Goal: Transaction & Acquisition: Purchase product/service

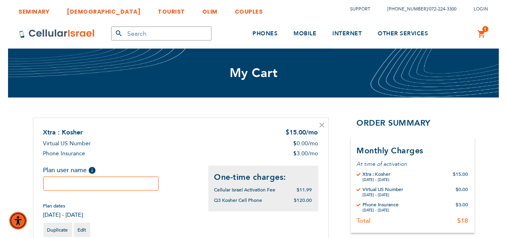
click at [157, 180] on input "text" at bounding box center [101, 184] width 116 height 14
type input "te"
type input "[EMAIL_ADDRESS][DOMAIN_NAME]"
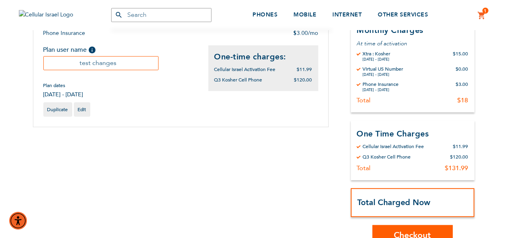
type input "test changes"
drag, startPoint x: 268, startPoint y: 146, endPoint x: 343, endPoint y: 187, distance: 84.9
click at [269, 147] on div "Shopping Cart Items Xtra : Kosher $ 15.00 /mo Virtual US Number $ 0.00 /mo $ 3.…" at bounding box center [254, 121] width 442 height 249
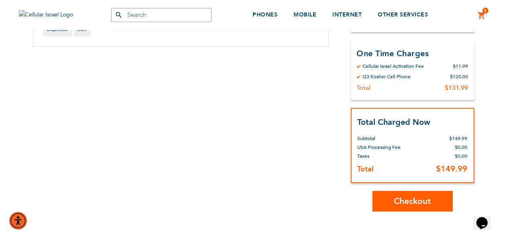
click at [415, 204] on span "Checkout" at bounding box center [413, 202] width 37 height 12
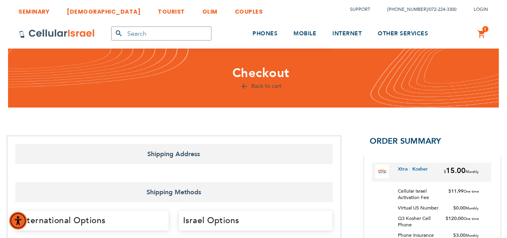
select select "US"
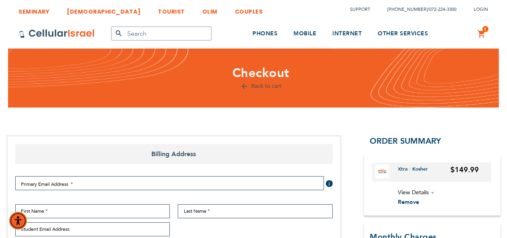
type input "[EMAIL_ADDRESS][DOMAIN_NAME]"
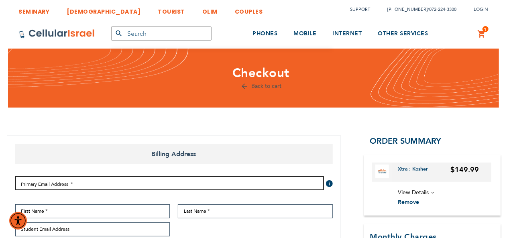
type input "[EMAIL_ADDRESS][DOMAIN_NAME]"
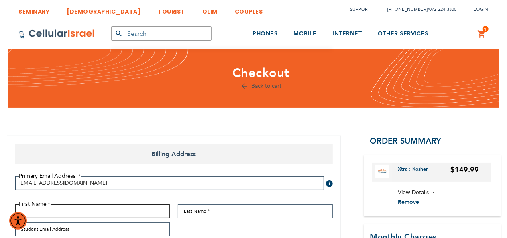
click at [119, 212] on input "First Name" at bounding box center [92, 211] width 155 height 14
select select "US"
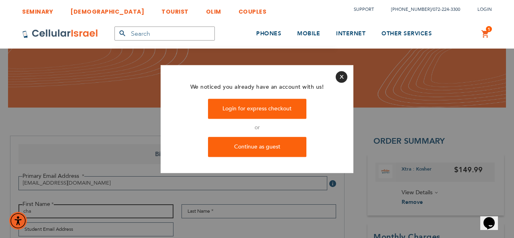
type input "cha"
click at [342, 76] on button "Close" at bounding box center [342, 77] width 12 height 12
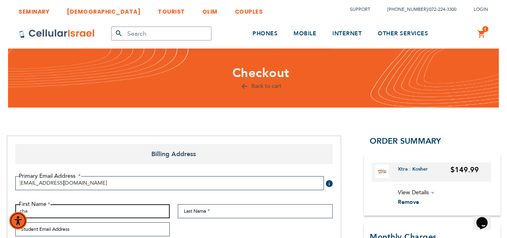
click at [92, 213] on input "cha" at bounding box center [92, 211] width 155 height 14
type input "chaiky"
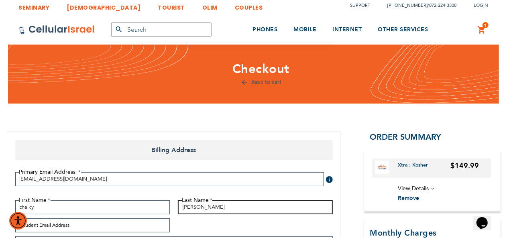
scroll to position [161, 0]
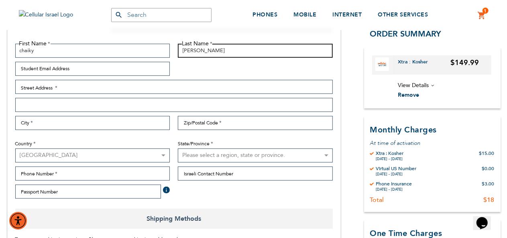
type input "[PERSON_NAME]"
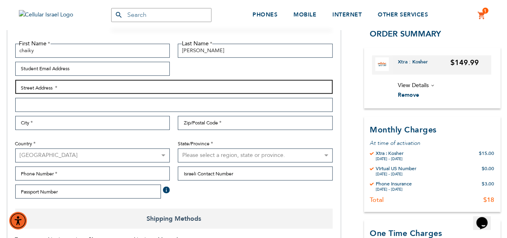
click at [77, 90] on input "Street Address: Line 1" at bounding box center [174, 87] width 318 height 14
type input "a"
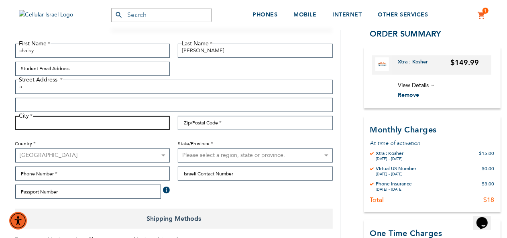
click at [51, 123] on input "City" at bounding box center [92, 123] width 155 height 14
type input "a"
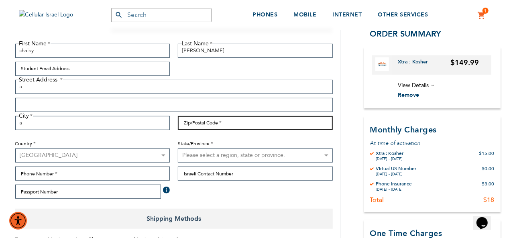
click at [199, 118] on input "Zip/Postal Code" at bounding box center [255, 123] width 155 height 14
type input "12345"
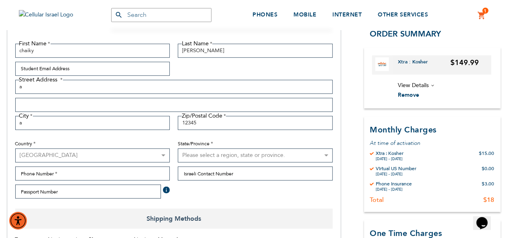
click at [216, 149] on div "State/Province Please select a region, state or province. Alabama Alaska Americ…" at bounding box center [255, 148] width 163 height 29
drag, startPoint x: 222, startPoint y: 157, endPoint x: 223, endPoint y: 149, distance: 8.9
click at [223, 149] on select "Please select a region, state or province. Alabama Alaska American Samoa Arizon…" at bounding box center [255, 156] width 155 height 14
select select "15"
click at [178, 149] on select "Please select a region, state or province. Alabama Alaska American Samoa Arizon…" at bounding box center [255, 156] width 155 height 14
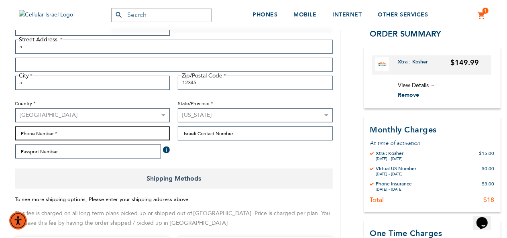
click at [98, 132] on input "Phone Number" at bounding box center [92, 134] width 155 height 14
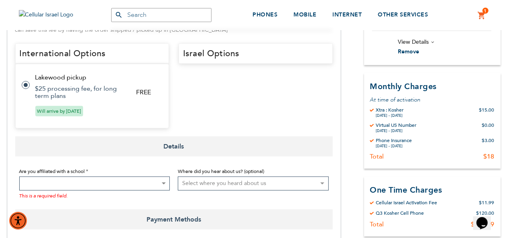
scroll to position [442, 0]
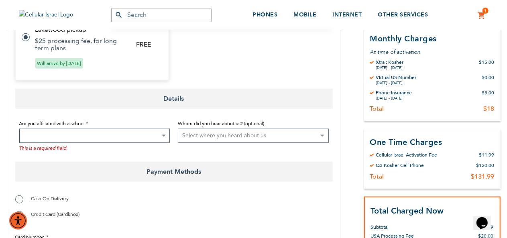
type input "1"
click at [103, 131] on span at bounding box center [94, 136] width 151 height 14
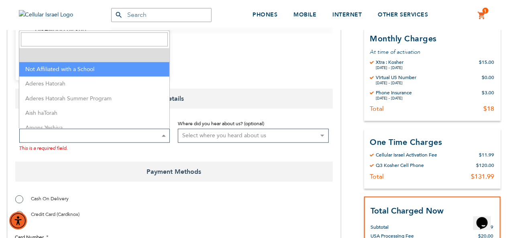
select select "199"
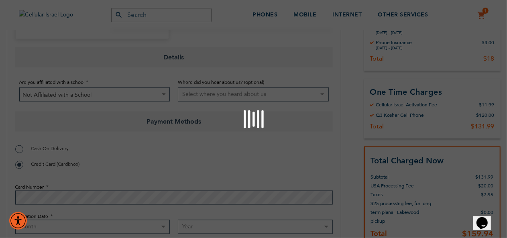
scroll to position [562, 0]
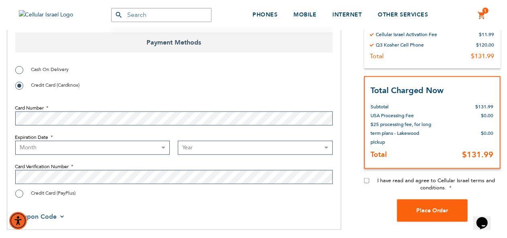
drag, startPoint x: 167, startPoint y: 144, endPoint x: 160, endPoint y: 146, distance: 7.5
click at [163, 147] on select "Month [DATE] - [DATE] - [DATE] - [DATE] - [DATE] - [DATE] - [DATE] - [DATE] - […" at bounding box center [92, 148] width 155 height 14
select select "6"
click at [15, 141] on select "Month [DATE] - [DATE] - [DATE] - [DATE] - [DATE] - [DATE] - [DATE] - [DATE] - […" at bounding box center [92, 148] width 155 height 14
drag, startPoint x: 212, startPoint y: 146, endPoint x: 212, endPoint y: 142, distance: 4.4
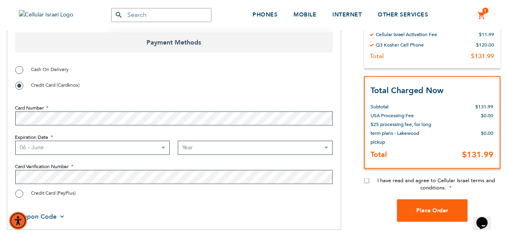
click at [213, 147] on select "Year [DATE] 2026 2027 2028 2029 2030 2031 2032 2033 2034 2035 2036 2037 2038 20…" at bounding box center [255, 148] width 155 height 14
select select "2026"
click at [178, 141] on select "Year [DATE] 2026 2027 2028 2029 2030 2031 2032 2033 2034 2035 2036 2037 2038 20…" at bounding box center [255, 148] width 155 height 14
click at [371, 181] on div "I have read and agree to Cellular Israel terms and conditions." at bounding box center [432, 188] width 137 height 22
click at [367, 181] on input "I have read and agree to Cellular Israel terms and conditions." at bounding box center [366, 180] width 5 height 5
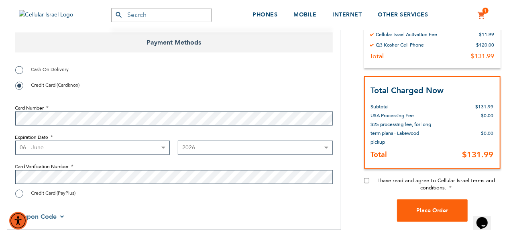
checkbox input "true"
click at [438, 213] on span "Place Order" at bounding box center [433, 211] width 32 height 8
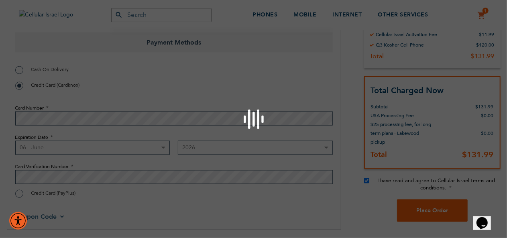
scroll to position [539, 0]
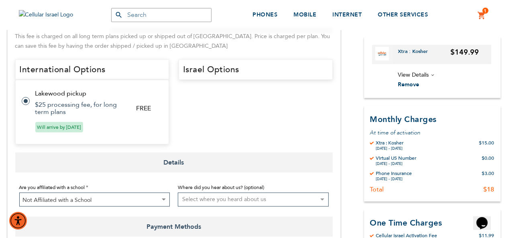
click at [93, 110] on td "$25 processing fee, for long term plans" at bounding box center [80, 108] width 91 height 14
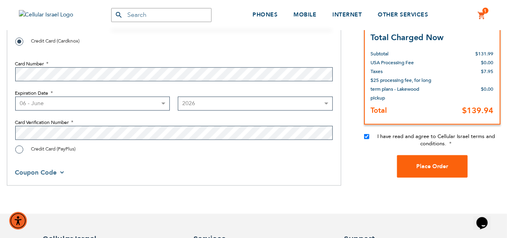
scroll to position [619, 0]
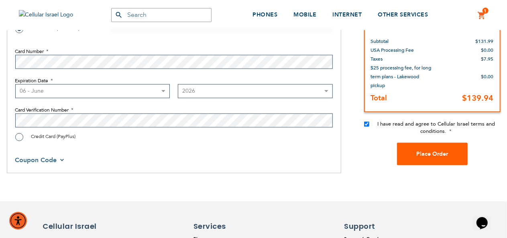
click at [439, 154] on span "Place Order" at bounding box center [433, 155] width 32 height 8
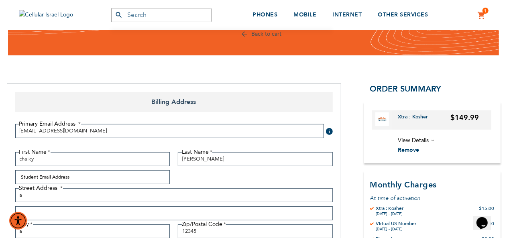
scroll to position [16, 0]
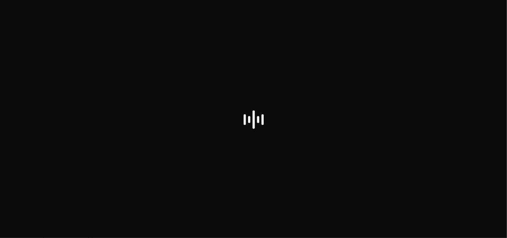
scroll to position [145, 0]
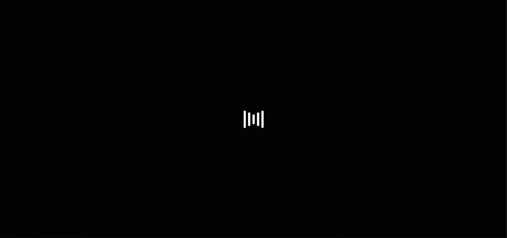
select select "US"
select select "15"
select select "US"
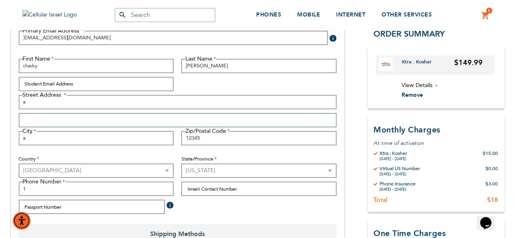
scroll to position [25, 0]
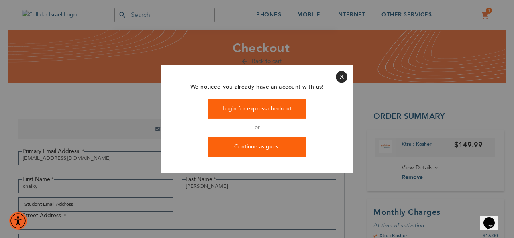
type input "[EMAIL_ADDRESS][DOMAIN_NAME]"
click at [342, 72] on button "Close" at bounding box center [342, 77] width 12 height 12
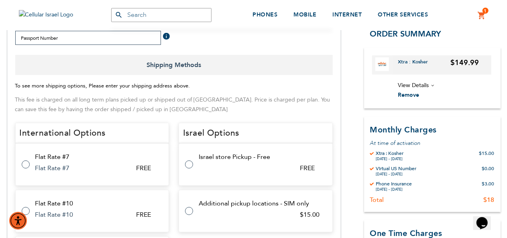
scroll to position [386, 0]
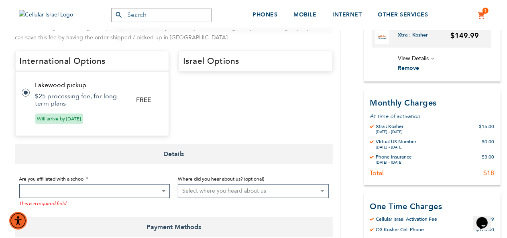
click at [225, 82] on div "Israel Options Select Method Price Method Title Carrier Title Expect Delivery D…" at bounding box center [256, 94] width 154 height 86
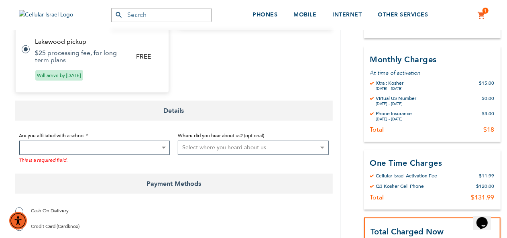
scroll to position [467, 0]
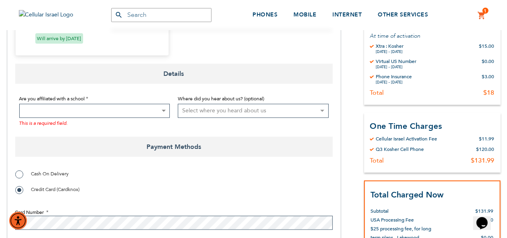
click at [119, 119] on div "This is a required field." at bounding box center [94, 122] width 151 height 9
click at [119, 114] on span at bounding box center [94, 111] width 151 height 14
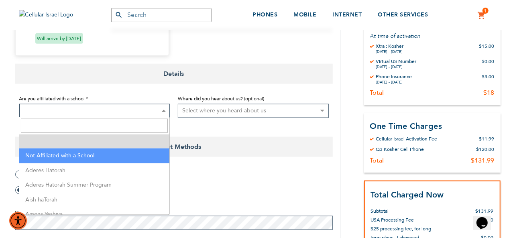
drag, startPoint x: 102, startPoint y: 149, endPoint x: 102, endPoint y: 154, distance: 5.2
select select "199"
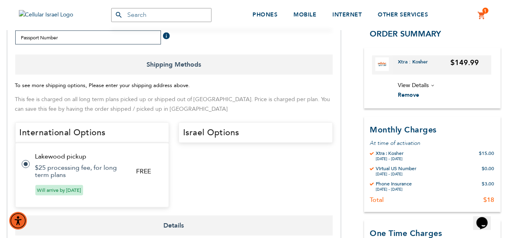
scroll to position [306, 0]
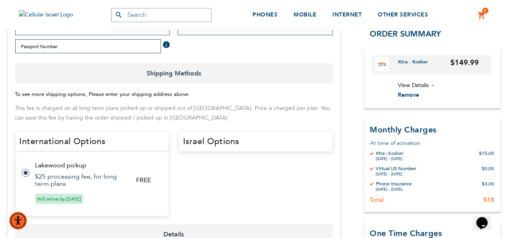
click at [90, 164] on td "Lakewood pickup" at bounding box center [97, 165] width 124 height 7
click at [89, 165] on td "Lakewood pickup" at bounding box center [97, 165] width 124 height 7
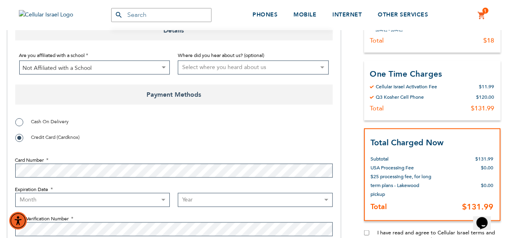
scroll to position [547, 0]
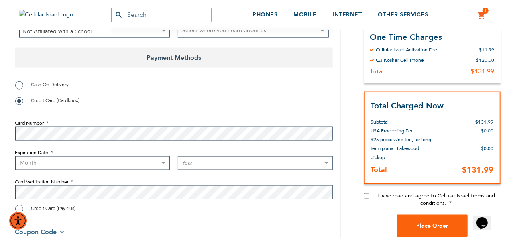
click at [81, 160] on select "Month [DATE] - [DATE] - [DATE] - [DATE] - [DATE] - [DATE] - [DATE] - [DATE] - […" at bounding box center [92, 163] width 155 height 14
select select "7"
click at [15, 156] on select "Month [DATE] - [DATE] - [DATE] - [DATE] - [DATE] - [DATE] - [DATE] - [DATE] - […" at bounding box center [92, 163] width 155 height 14
click at [182, 164] on select "Year [DATE] 2026 2027 2028 2029 2030 2031 2032 2033 2034 2035 2036 2037 2038 20…" at bounding box center [255, 163] width 155 height 14
select select "2027"
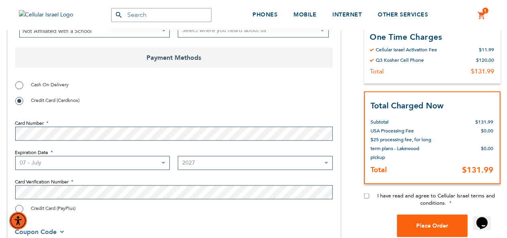
click at [178, 156] on select "Year [DATE] 2026 2027 2028 2029 2030 2031 2032 2033 2034 2035 2036 2037 2038 20…" at bounding box center [255, 163] width 155 height 14
click at [121, 185] on label "Card Verification Number" at bounding box center [174, 181] width 318 height 7
click at [411, 197] on span "I have read and agree to Cellular Israel terms and conditions." at bounding box center [437, 199] width 118 height 14
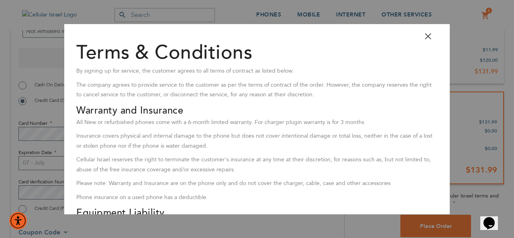
click at [420, 33] on button "Close" at bounding box center [432, 39] width 24 height 18
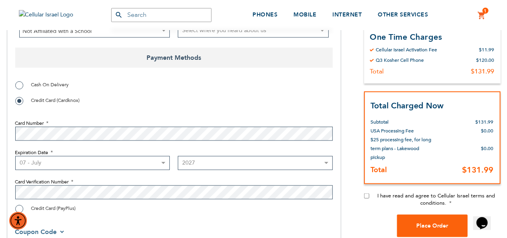
drag, startPoint x: 367, startPoint y: 196, endPoint x: 375, endPoint y: 202, distance: 10.4
click at [367, 197] on input "I have read and agree to Cellular Israel terms and conditions." at bounding box center [366, 196] width 5 height 5
checkbox input "true"
click at [437, 227] on span "Place Order" at bounding box center [433, 227] width 32 height 8
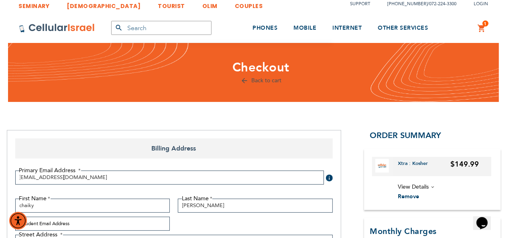
scroll to position [0, 0]
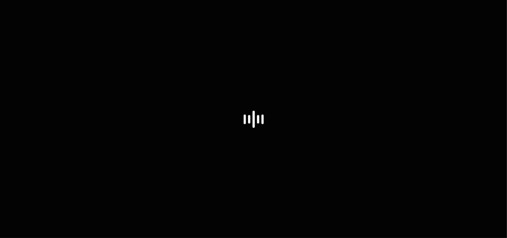
select select "US"
select select "15"
select select "US"
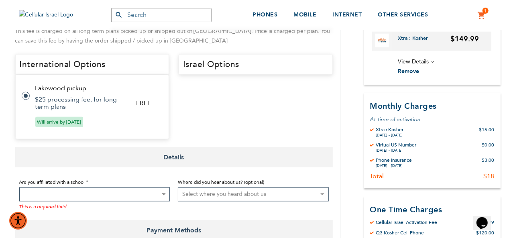
scroll to position [362, 0]
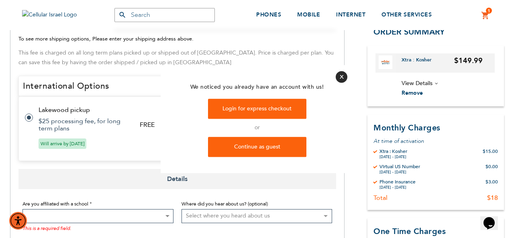
type input "[EMAIL_ADDRESS][DOMAIN_NAME]"
click at [337, 73] on button "Close" at bounding box center [342, 77] width 12 height 12
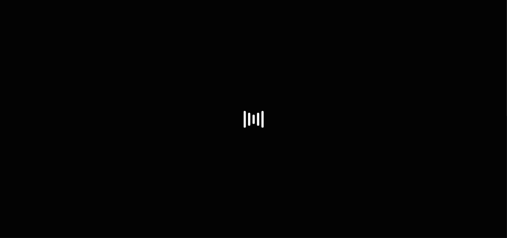
select select "US"
select select "15"
select select "US"
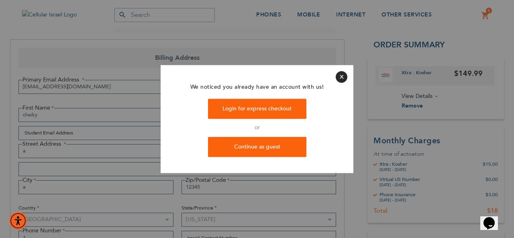
scroll to position [40, 0]
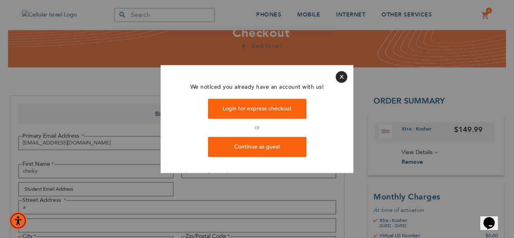
type input "[EMAIL_ADDRESS][DOMAIN_NAME]"
click at [341, 76] on button "Close" at bounding box center [342, 77] width 12 height 12
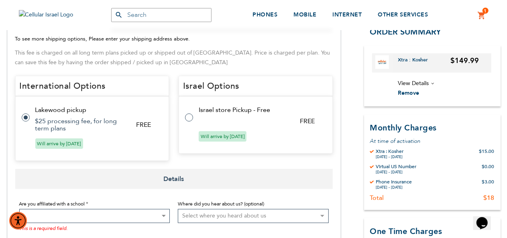
click at [216, 119] on tr "Israel store Pickup - Free FREE Will arrive by [DATE]" at bounding box center [256, 124] width 154 height 57
radio input "false"
radio input "true"
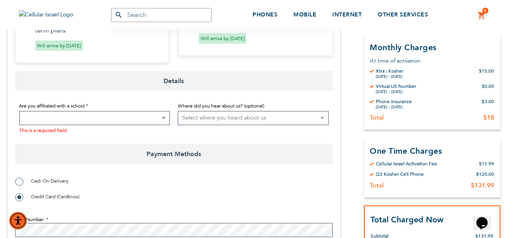
scroll to position [418, 0]
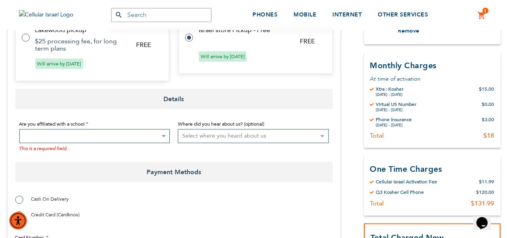
click at [52, 61] on span "Will arrive by [DATE]" at bounding box center [59, 64] width 48 height 10
radio input "true"
radio input "false"
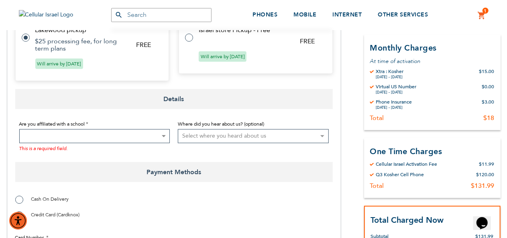
click at [89, 130] on span at bounding box center [94, 136] width 151 height 14
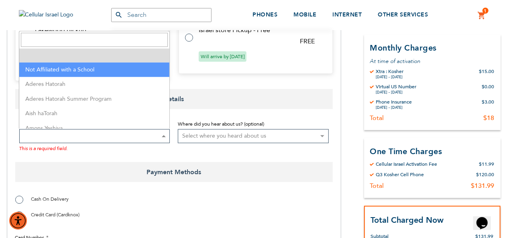
select select "199"
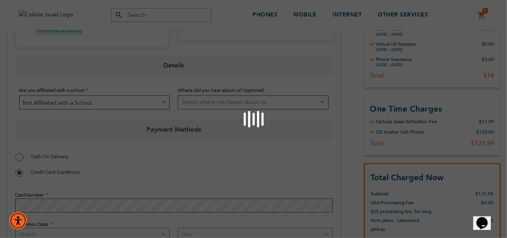
scroll to position [498, 0]
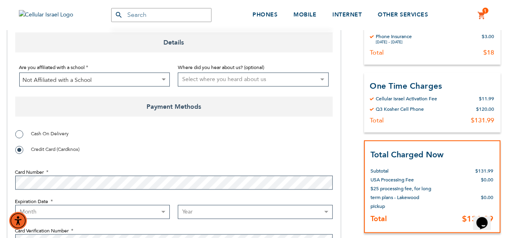
click at [100, 213] on select "Month [DATE] - [DATE] - [DATE] - [DATE] - [DATE] - [DATE] - [DATE] - [DATE] - […" at bounding box center [92, 212] width 155 height 14
select select "5"
click at [15, 205] on select "Month [DATE] - [DATE] - [DATE] - [DATE] - [DATE] - [DATE] - [DATE] - [DATE] - […" at bounding box center [92, 212] width 155 height 14
click at [207, 204] on label "Expiration Date" at bounding box center [174, 201] width 318 height 7
click at [170, 205] on select "Month [DATE] - [DATE] - [DATE] - [DATE] - [DATE] - [DATE] - [DATE] - [DATE] - […" at bounding box center [92, 212] width 155 height 14
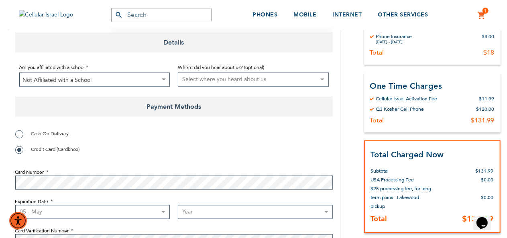
drag, startPoint x: 231, startPoint y: 215, endPoint x: 230, endPoint y: 207, distance: 8.2
click at [231, 215] on select "Year [DATE] 2026 2027 2028 2029 2030 2031 2032 2033 2034 2035 2036 2037 2038 20…" at bounding box center [255, 212] width 155 height 14
select select "2026"
click at [178, 205] on select "Year [DATE] 2026 2027 2028 2029 2030 2031 2032 2033 2034 2035 2036 2037 2038 20…" at bounding box center [255, 212] width 155 height 14
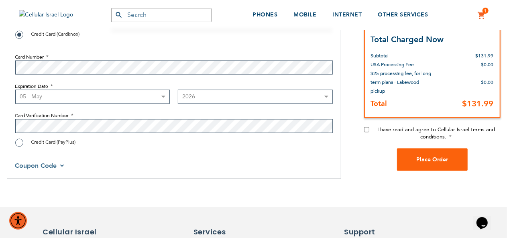
scroll to position [619, 0]
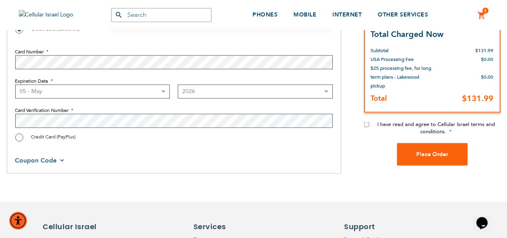
click at [365, 123] on input "I have read and agree to Cellular Israel terms and conditions." at bounding box center [366, 124] width 5 height 5
checkbox input "true"
click at [429, 156] on span "Place Order" at bounding box center [433, 155] width 32 height 8
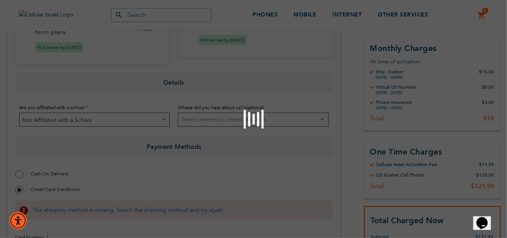
scroll to position [539, 0]
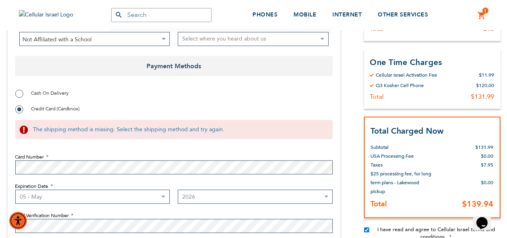
click at [64, 94] on span "Cash On Delivery" at bounding box center [50, 93] width 38 height 6
radio input "true"
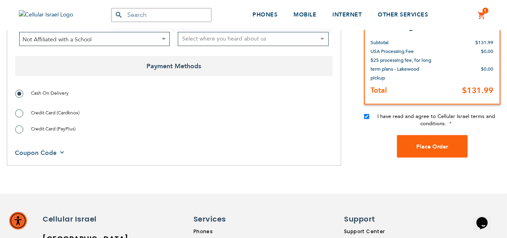
click at [58, 110] on span "Credit Card (Cardknox)" at bounding box center [55, 113] width 49 height 6
radio input "true"
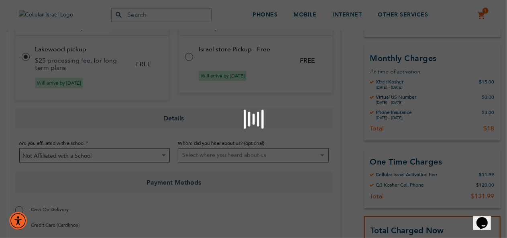
scroll to position [378, 0]
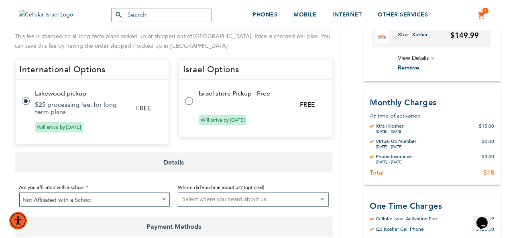
click at [213, 106] on tr "Israel store Pickup - Free FREE Will arrive by [DATE]" at bounding box center [256, 108] width 154 height 57
radio input "false"
radio input "true"
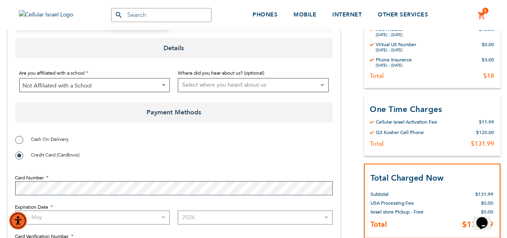
scroll to position [515, 0]
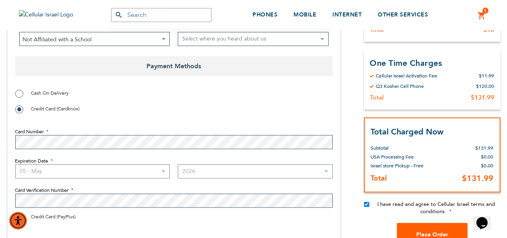
click at [416, 229] on button "Place Order" at bounding box center [432, 234] width 71 height 22
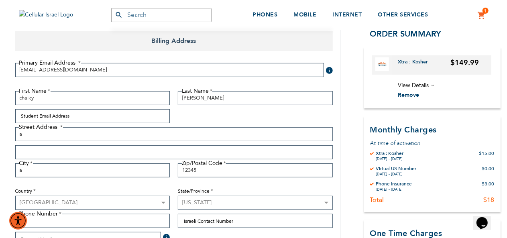
scroll to position [0, 0]
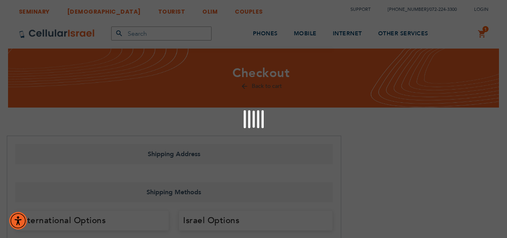
select select "US"
select select "15"
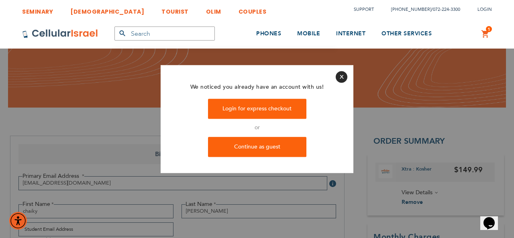
type input "[EMAIL_ADDRESS][DOMAIN_NAME]"
click at [340, 75] on button "Close" at bounding box center [342, 77] width 12 height 12
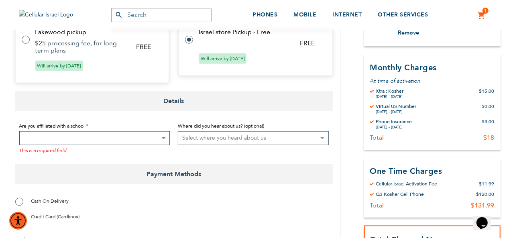
scroll to position [442, 0]
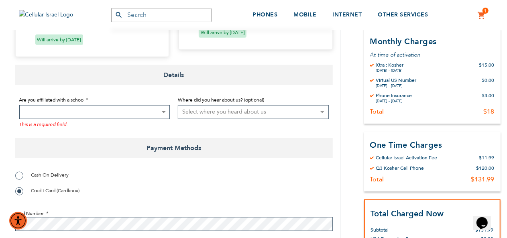
click at [131, 107] on span at bounding box center [94, 112] width 151 height 14
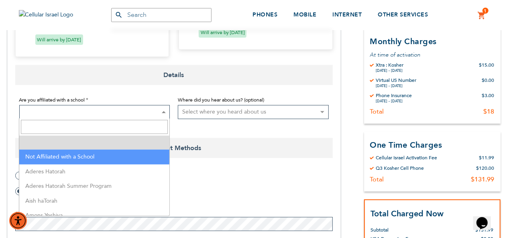
select select "199"
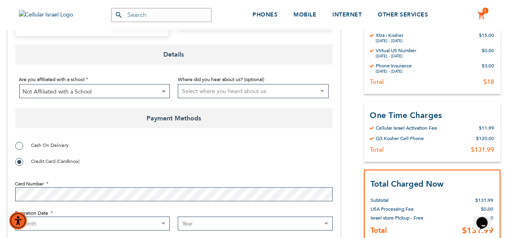
scroll to position [501, 0]
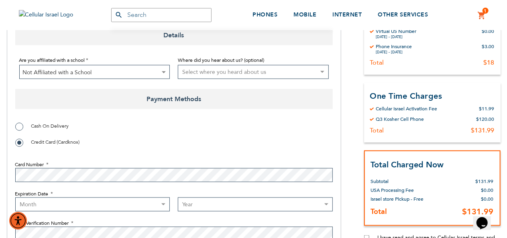
click at [123, 212] on fieldset "Card Number Expiration Date Month 01 - January 02 - February 03 - March 04 - Ap…" at bounding box center [174, 199] width 318 height 92
select select "7"
click at [15, 198] on select "Month [DATE] - [DATE] - [DATE] - [DATE] - [DATE] - [DATE] - [DATE] - [DATE] - […" at bounding box center [92, 205] width 155 height 14
drag, startPoint x: 196, startPoint y: 209, endPoint x: 198, endPoint y: 199, distance: 10.4
click at [196, 209] on select "Year [DATE] 2026 2027 2028 2029 2030 2031 2032 2033 2034 2035 2036 2037 2038 20…" at bounding box center [255, 205] width 155 height 14
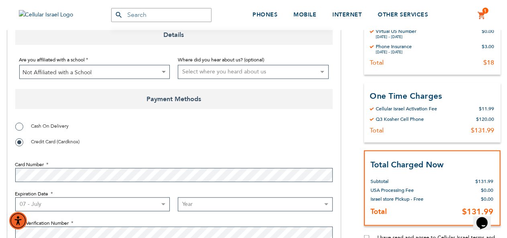
select select "2026"
click at [178, 198] on select "Year [DATE] 2026 2027 2028 2029 2030 2031 2032 2033 2034 2035 2036 2037 2038 20…" at bounding box center [255, 205] width 155 height 14
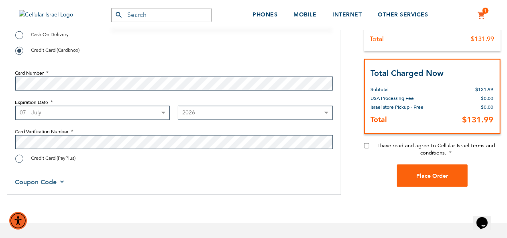
scroll to position [603, 0]
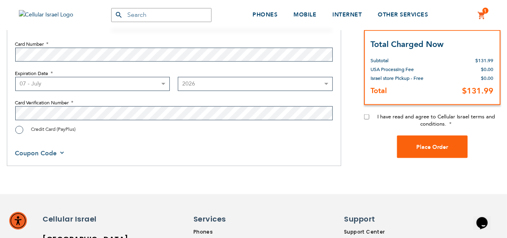
click at [366, 117] on input "I have read and agree to Cellular Israel terms and conditions." at bounding box center [366, 116] width 5 height 5
checkbox input "true"
click at [427, 132] on div "I have read and agree to Cellular Israel terms and conditions." at bounding box center [432, 124] width 137 height 22
click at [429, 147] on span "Place Order" at bounding box center [433, 147] width 32 height 8
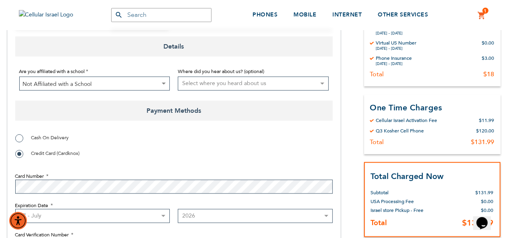
scroll to position [522, 0]
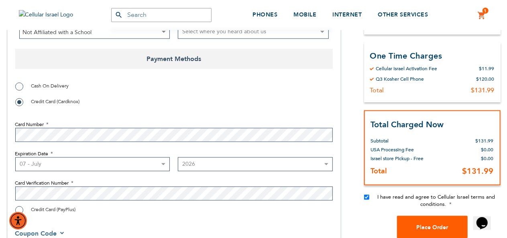
click at [435, 221] on button "Place Order" at bounding box center [432, 227] width 71 height 22
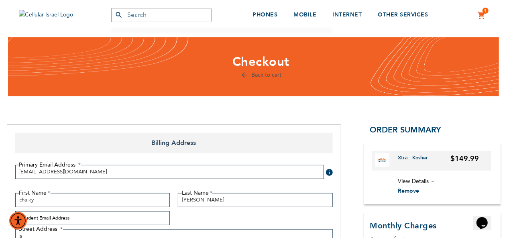
scroll to position [0, 0]
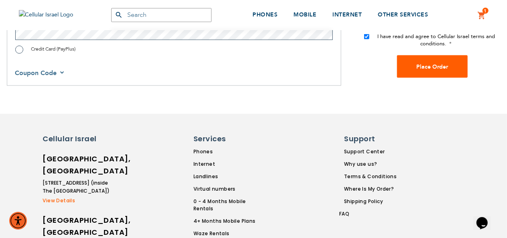
click at [427, 68] on span "Place Order" at bounding box center [433, 67] width 32 height 8
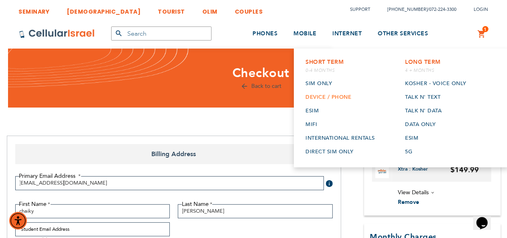
click at [323, 102] on link "Device / Phone" at bounding box center [341, 97] width 70 height 14
